Goal: Transaction & Acquisition: Subscribe to service/newsletter

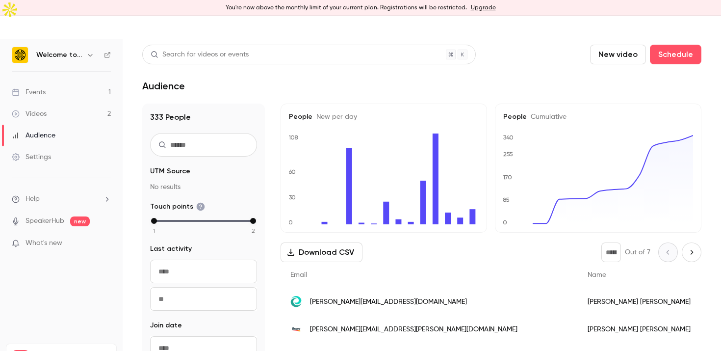
click at [265, 139] on div "333 People UTM Source No results Touch points 1 2 Last activity Navigate forwar…" at bounding box center [421, 243] width 559 height 280
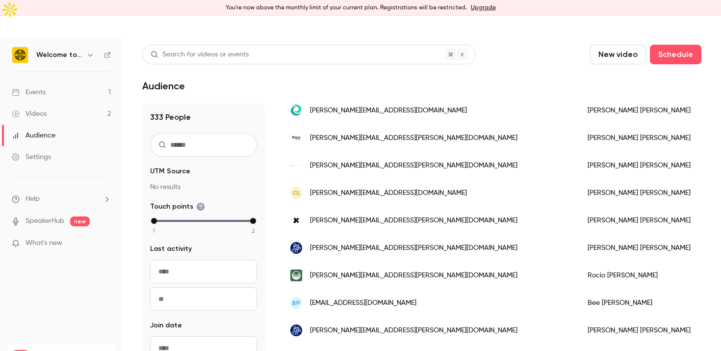
scroll to position [229, 0]
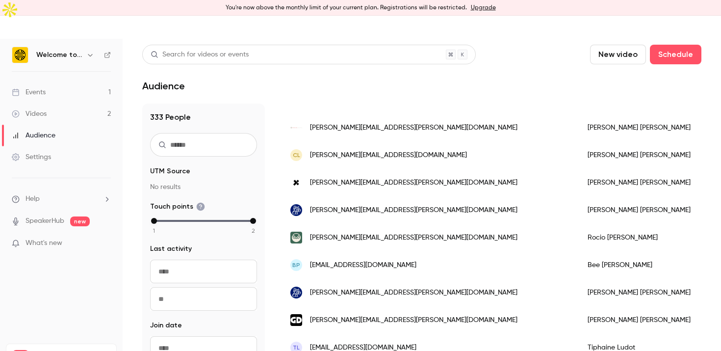
click at [62, 146] on link "Settings" at bounding box center [61, 157] width 123 height 22
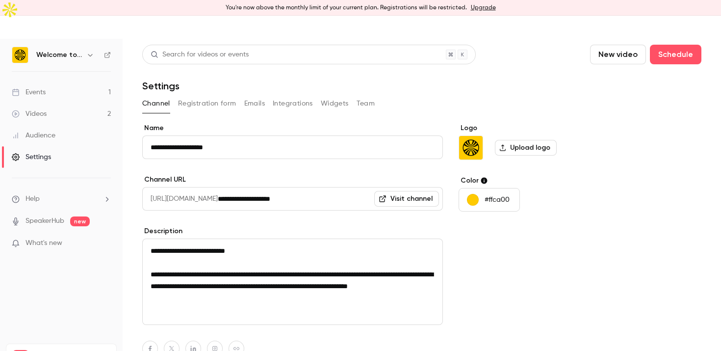
click at [61, 214] on ul "Help SpeakerHub new What's new" at bounding box center [61, 222] width 123 height 88
click at [61, 238] on span "What's new" at bounding box center [43, 243] width 37 height 10
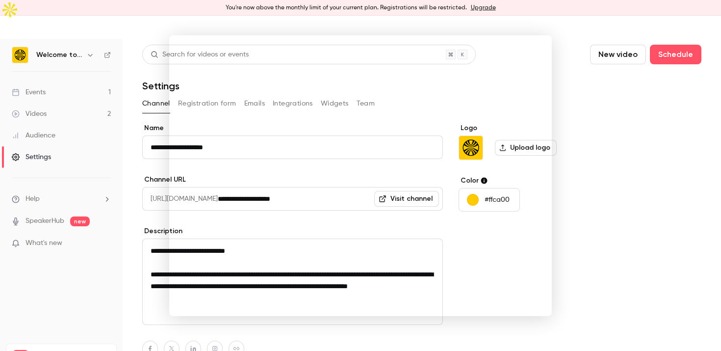
click at [62, 296] on div at bounding box center [360, 175] width 721 height 351
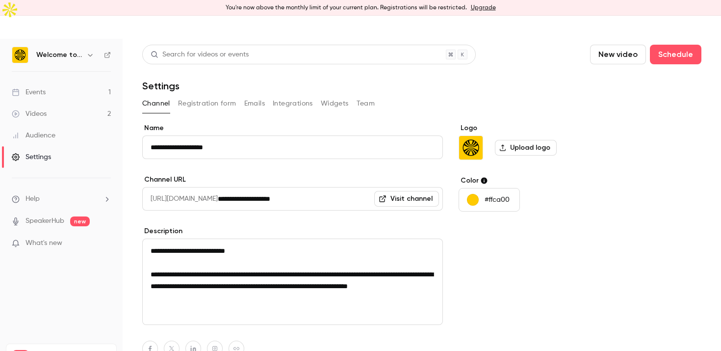
click at [99, 350] on link "Manage" at bounding box center [99, 356] width 24 height 8
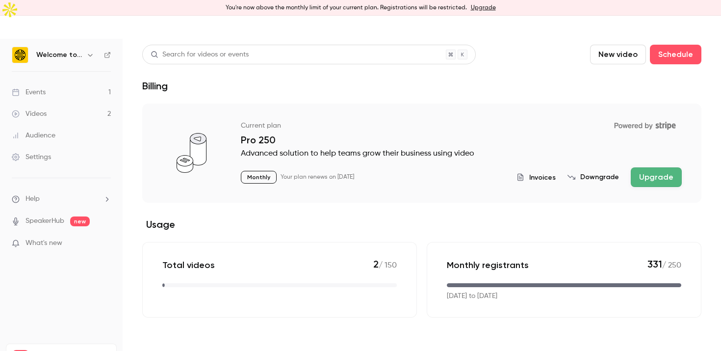
click at [529, 191] on section "Current plan Powered by Stripe Pro 250 Advanced solution to help teams grow the…" at bounding box center [421, 210] width 559 height 214
click at [656, 167] on button "Upgrade" at bounding box center [656, 177] width 51 height 20
